Goal: Task Accomplishment & Management: Use online tool/utility

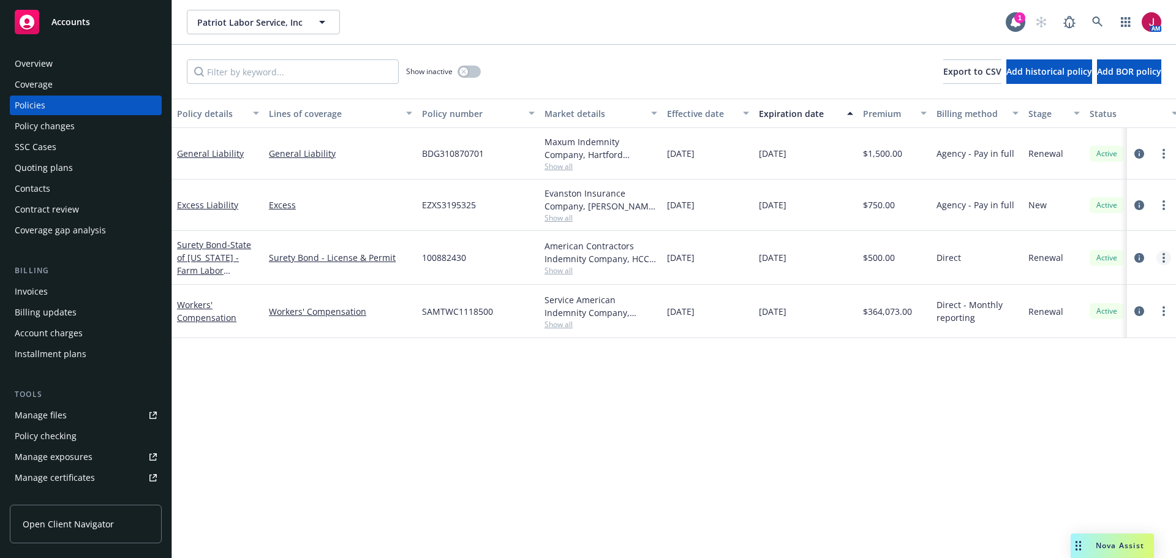
click at [1160, 260] on link "more" at bounding box center [1163, 257] width 15 height 15
click at [1078, 430] on link "Copy logging email" at bounding box center [1098, 430] width 144 height 24
click at [1165, 261] on link "more" at bounding box center [1163, 257] width 15 height 15
click at [1067, 433] on link "Copy logging email" at bounding box center [1098, 430] width 144 height 24
